Goal: Obtain resource: Download file/media

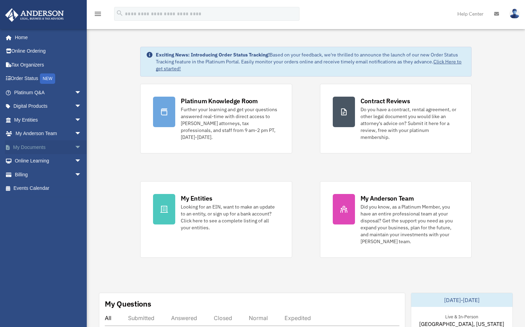
click at [75, 148] on span "arrow_drop_down" at bounding box center [82, 147] width 14 height 14
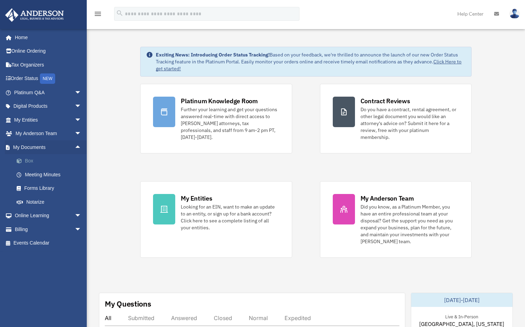
click at [56, 162] on link "Box" at bounding box center [51, 161] width 82 height 14
click at [51, 174] on link "Meeting Minutes" at bounding box center [51, 175] width 82 height 14
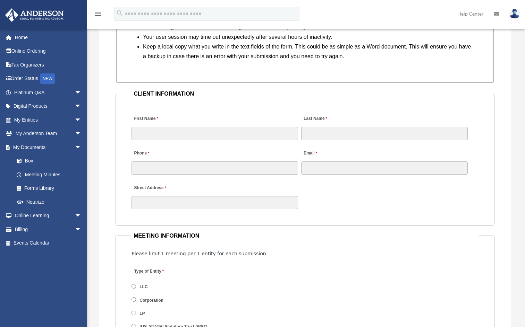
scroll to position [694, 0]
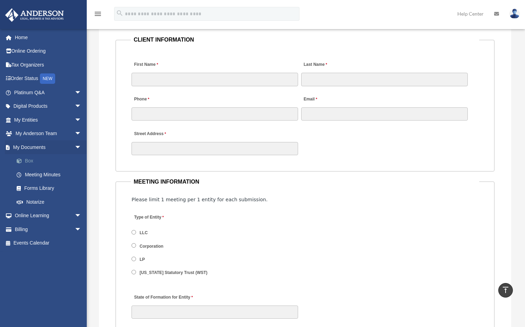
click at [34, 162] on link "Box" at bounding box center [51, 161] width 82 height 14
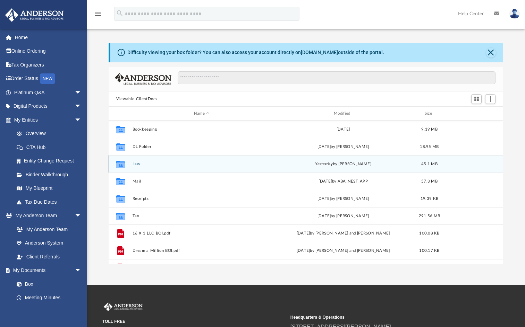
click at [135, 163] on button "Law" at bounding box center [201, 164] width 138 height 5
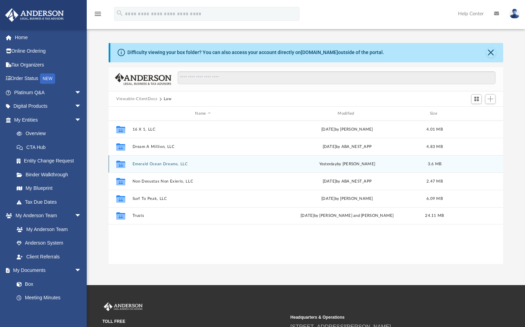
click at [140, 163] on button "Emerald Ocean Dreams, LLC" at bounding box center [202, 164] width 141 height 5
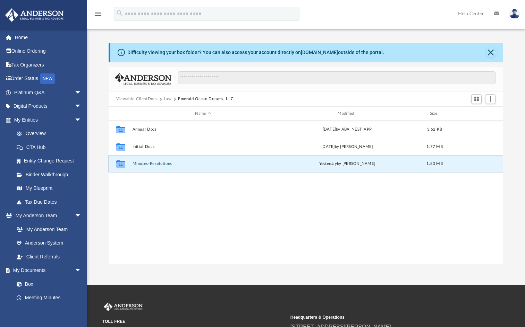
click at [160, 164] on button "Minutes-Resolutions" at bounding box center [202, 164] width 141 height 5
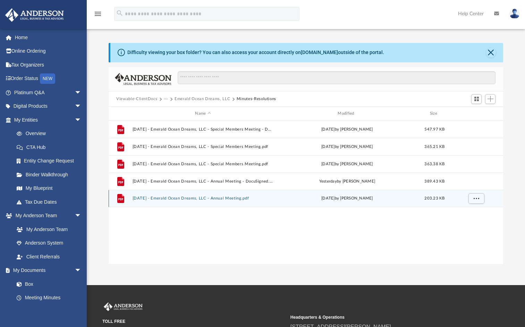
click at [177, 199] on button "2025.01.31 - Emerald Ocean Dreams, LLC - Annual Meeting.pdf" at bounding box center [202, 198] width 141 height 5
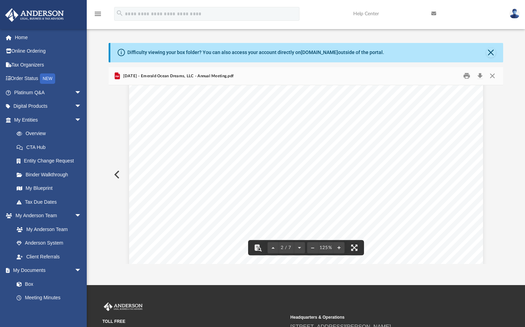
scroll to position [555, 0]
click at [490, 78] on button "Close" at bounding box center [492, 76] width 12 height 11
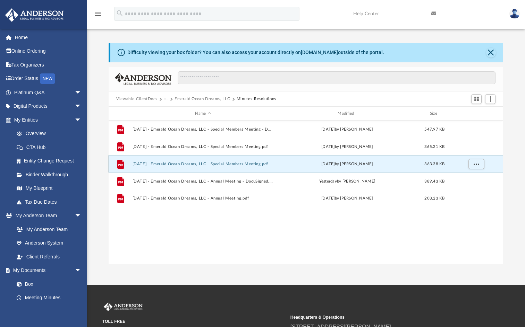
click at [239, 164] on button "2024.10.14 - Emerald Ocean Dreams, LLC - Special Members Meeting.pdf" at bounding box center [202, 164] width 141 height 5
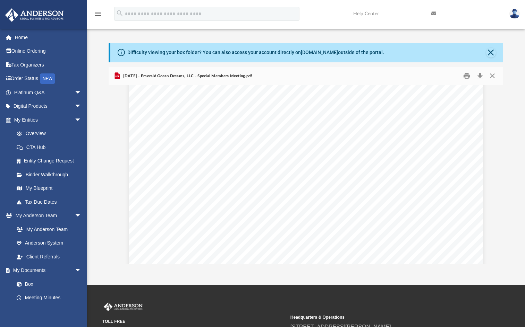
scroll to position [757, 0]
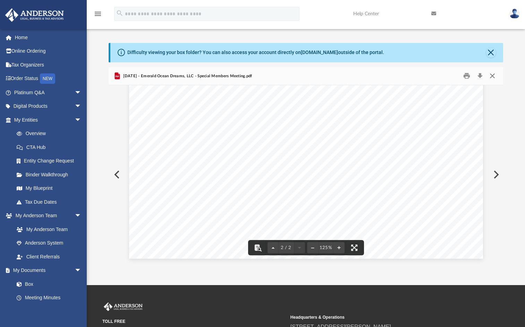
click at [490, 76] on button "Close" at bounding box center [492, 76] width 12 height 11
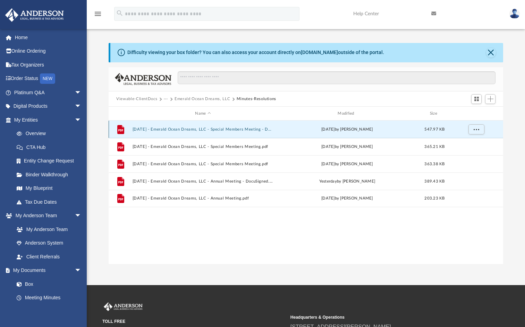
click at [188, 128] on button "2024.08.01 - Emerald Ocean Dreams, LLC - Special Members Meeting - DocuSigned.p…" at bounding box center [202, 129] width 141 height 5
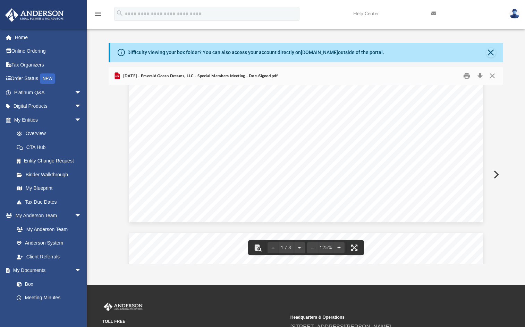
scroll to position [416, 0]
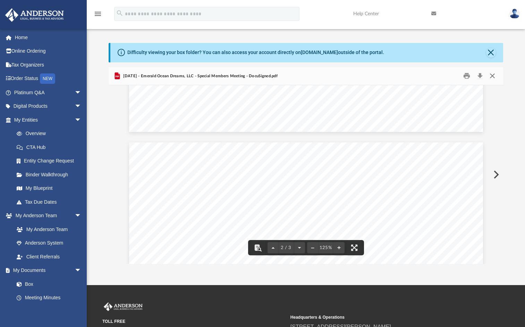
click at [497, 77] on button "Close" at bounding box center [492, 76] width 12 height 11
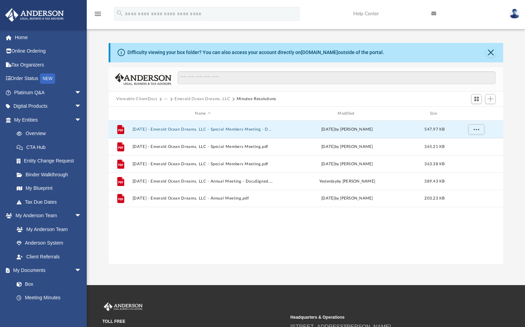
click at [198, 100] on button "Emerald Ocean Dreams, LLC" at bounding box center [201, 99] width 55 height 6
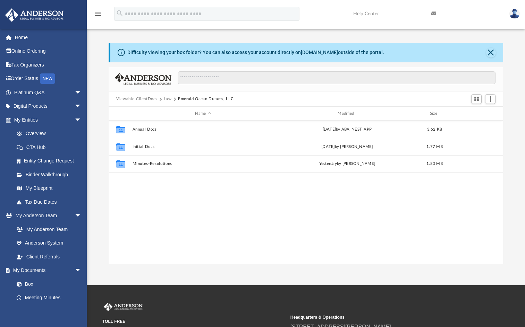
click at [166, 100] on button "Law" at bounding box center [168, 99] width 8 height 6
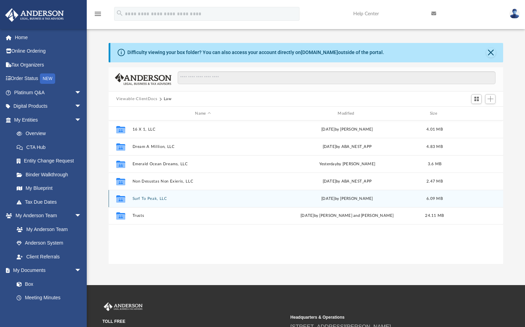
click at [153, 198] on button "Surf To Peak, LLC" at bounding box center [202, 199] width 141 height 5
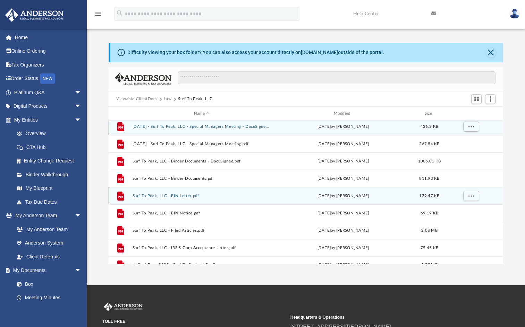
scroll to position [0, 0]
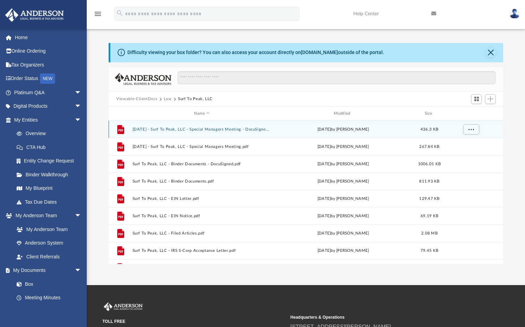
click at [199, 130] on button "2023.08.17 - Surf To Peak, LLC - Special Managers Meeting - DocuSigned.pdf" at bounding box center [201, 129] width 138 height 5
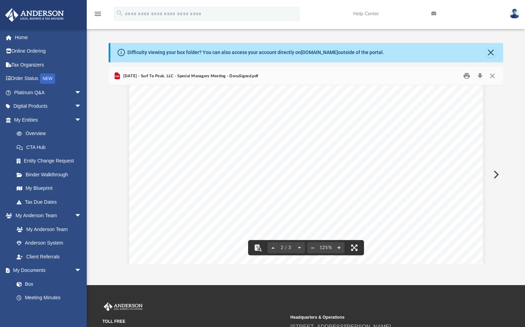
scroll to position [728, 0]
click at [493, 79] on button "Close" at bounding box center [492, 76] width 12 height 11
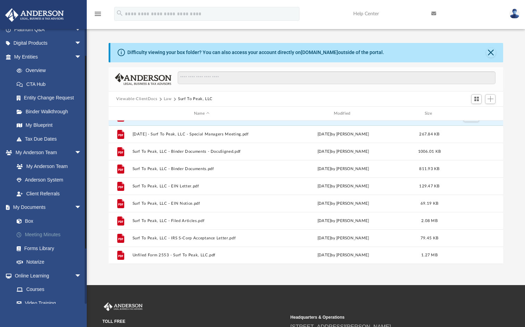
scroll to position [69, 0]
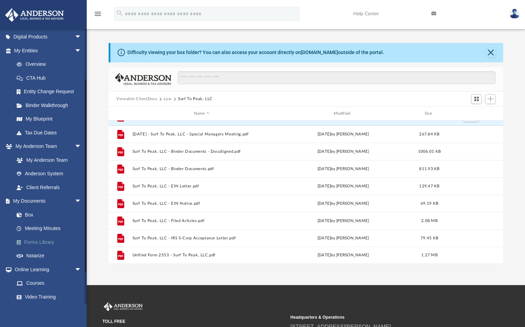
click at [47, 240] on link "Forms Library" at bounding box center [51, 242] width 82 height 14
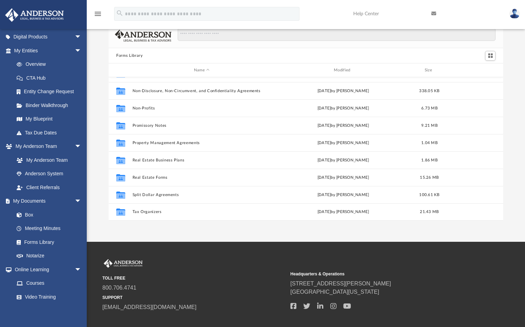
scroll to position [35, 0]
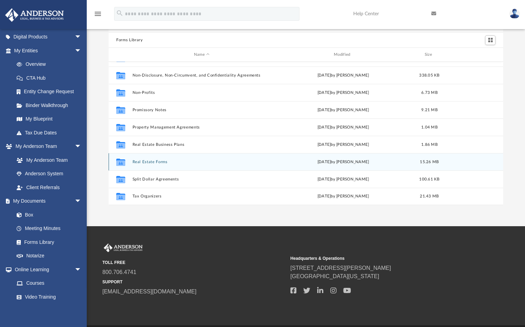
click at [150, 160] on button "Real Estate Forms" at bounding box center [201, 162] width 138 height 5
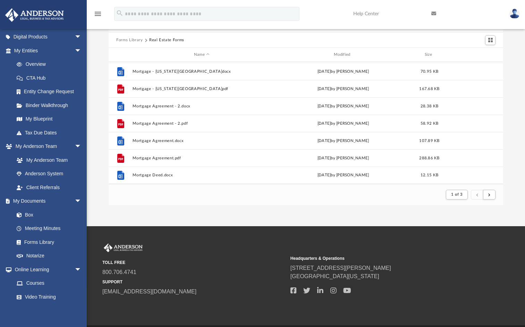
scroll to position [502, 0]
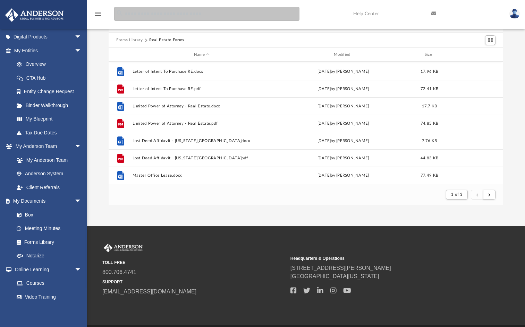
click at [196, 14] on input "search" at bounding box center [206, 14] width 185 height 14
type input "*****"
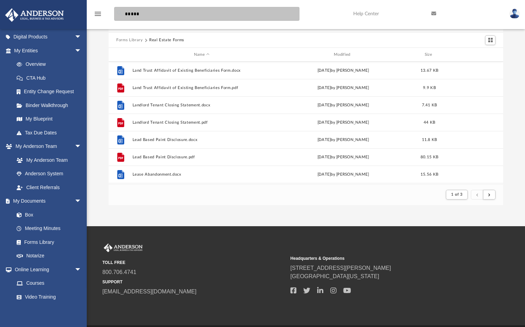
scroll to position [224, 0]
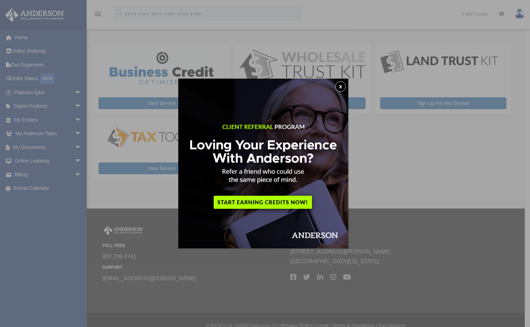
click at [341, 87] on button "x" at bounding box center [340, 86] width 10 height 10
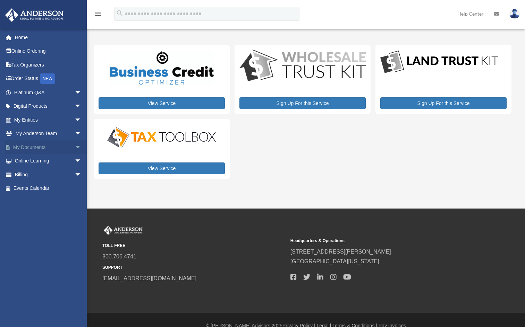
click at [75, 146] on span "arrow_drop_down" at bounding box center [82, 147] width 14 height 14
